Goal: Transaction & Acquisition: Purchase product/service

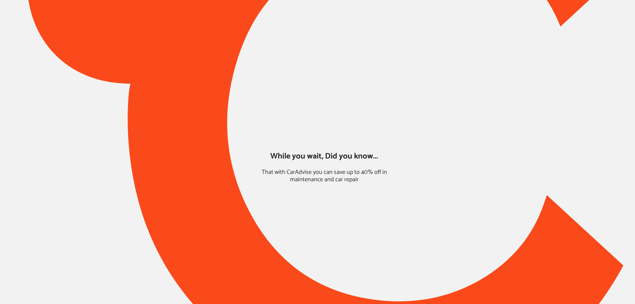
type input "*****"
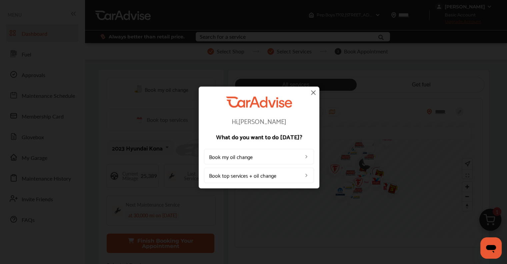
click at [316, 94] on img at bounding box center [313, 92] width 8 height 8
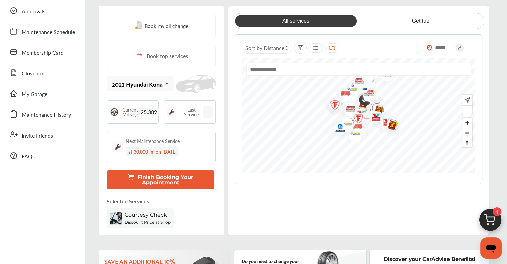
scroll to position [67, 0]
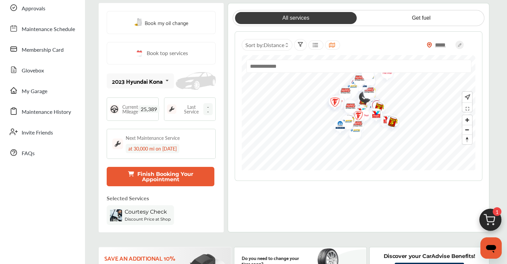
click at [485, 223] on img at bounding box center [490, 221] width 32 height 32
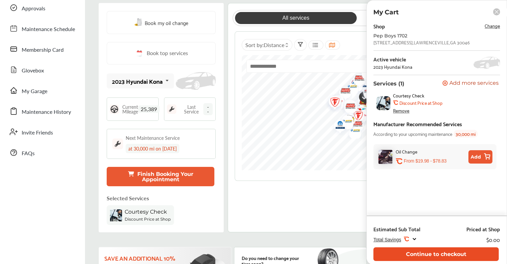
click at [447, 253] on button "Continue to checkout" at bounding box center [435, 254] width 125 height 14
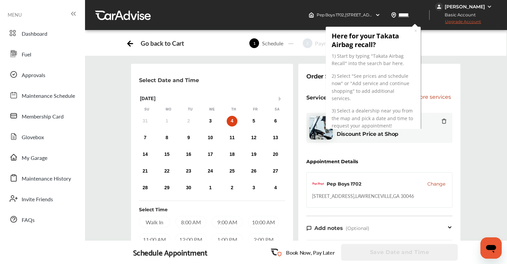
click at [480, 5] on div "[PERSON_NAME]" at bounding box center [465, 7] width 40 height 6
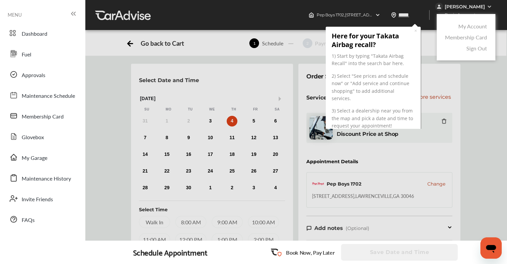
click at [463, 38] on link "Membership Card" at bounding box center [466, 37] width 42 height 8
